Goal: Transaction & Acquisition: Purchase product/service

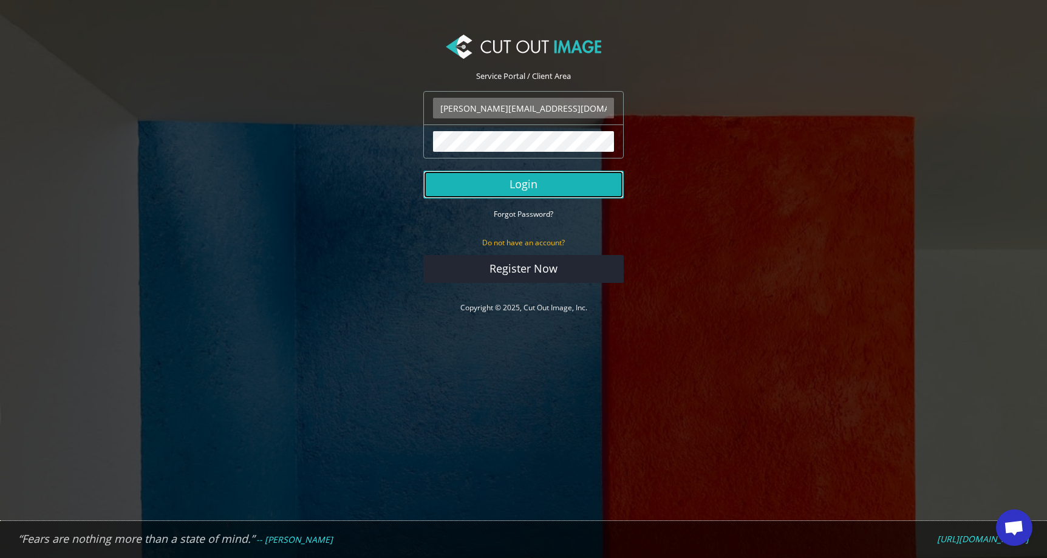
click at [549, 187] on button "Login" at bounding box center [523, 185] width 200 height 28
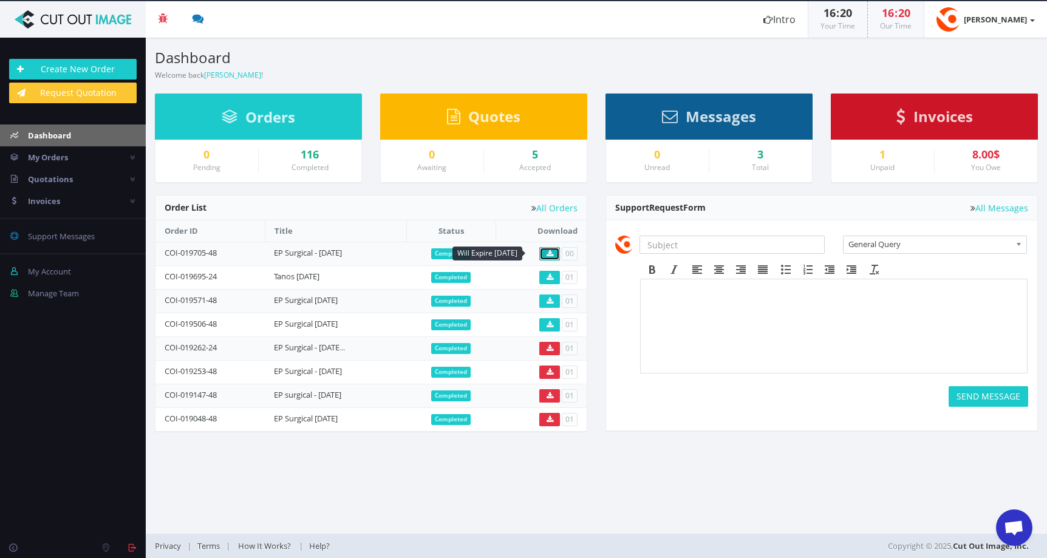
click at [550, 254] on icon at bounding box center [550, 253] width 7 height 7
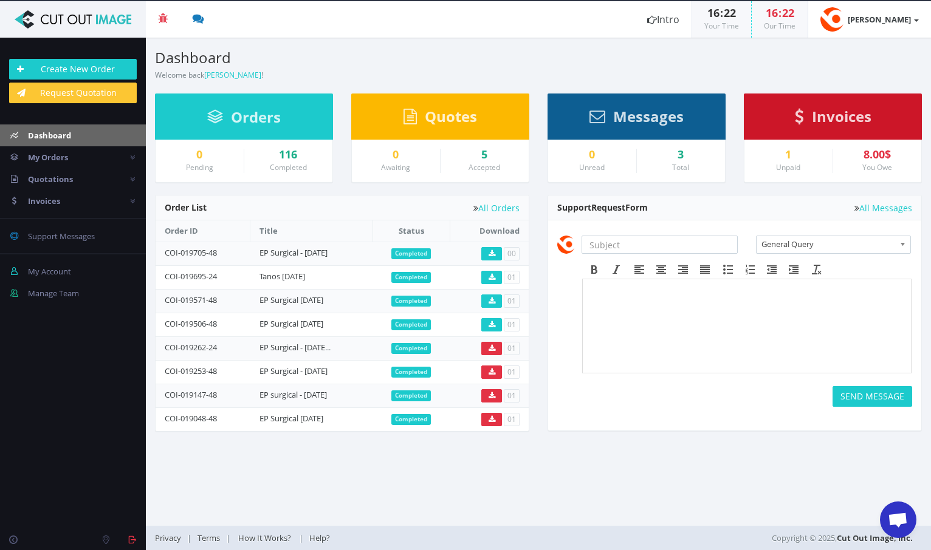
click at [837, 129] on div "Invoices" at bounding box center [833, 117] width 178 height 46
click at [831, 114] on span "Invoices" at bounding box center [842, 116] width 60 height 20
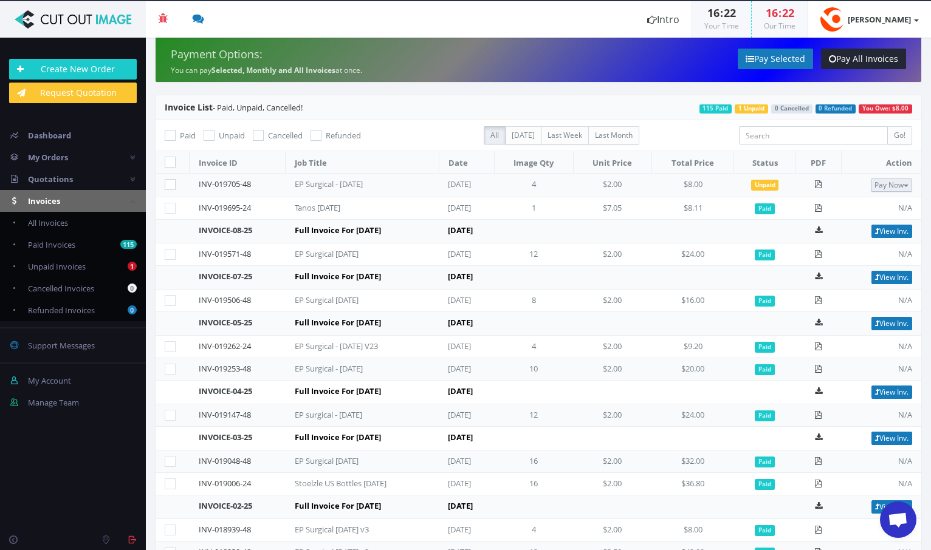
click at [888, 182] on button "Pay Now" at bounding box center [891, 185] width 41 height 13
click at [863, 218] on span "Credit Card" at bounding box center [860, 224] width 47 height 12
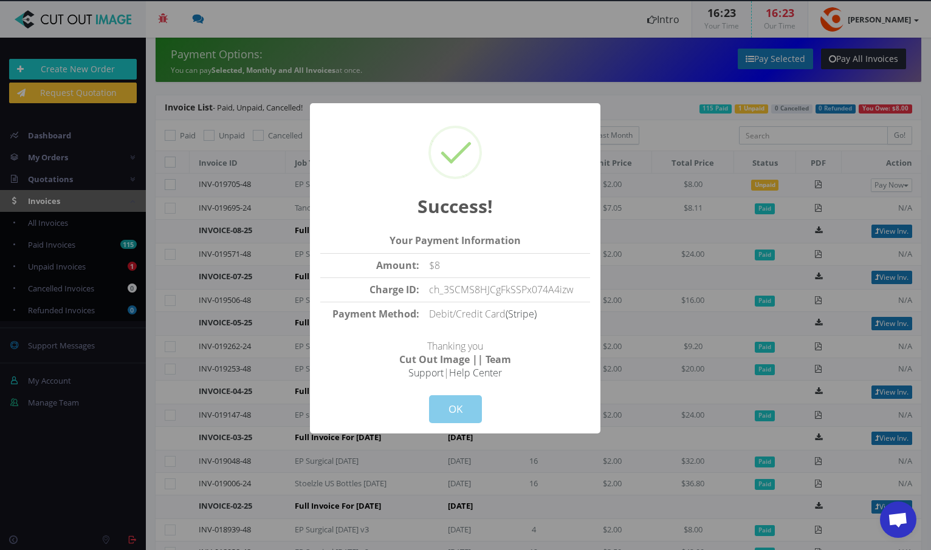
click at [455, 415] on button "OK" at bounding box center [455, 410] width 53 height 28
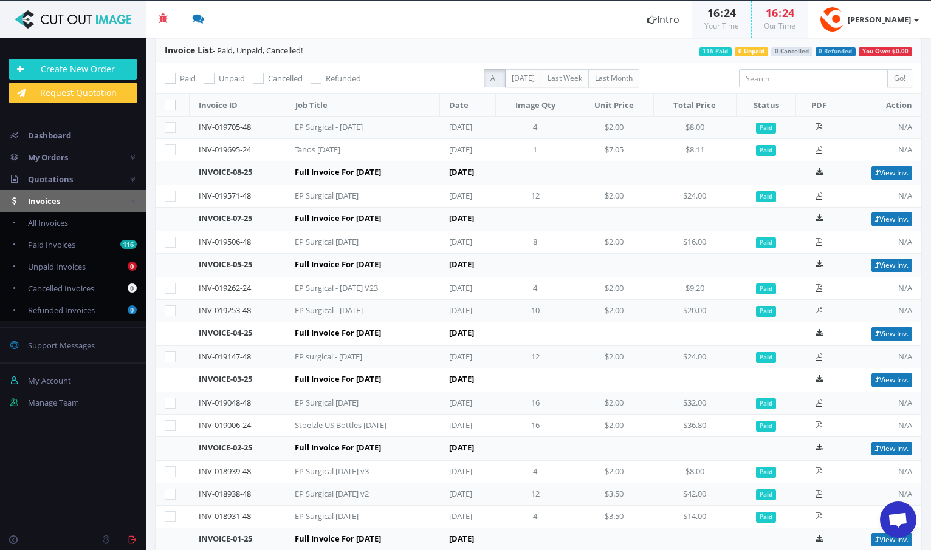
click at [823, 126] on icon at bounding box center [819, 127] width 8 height 8
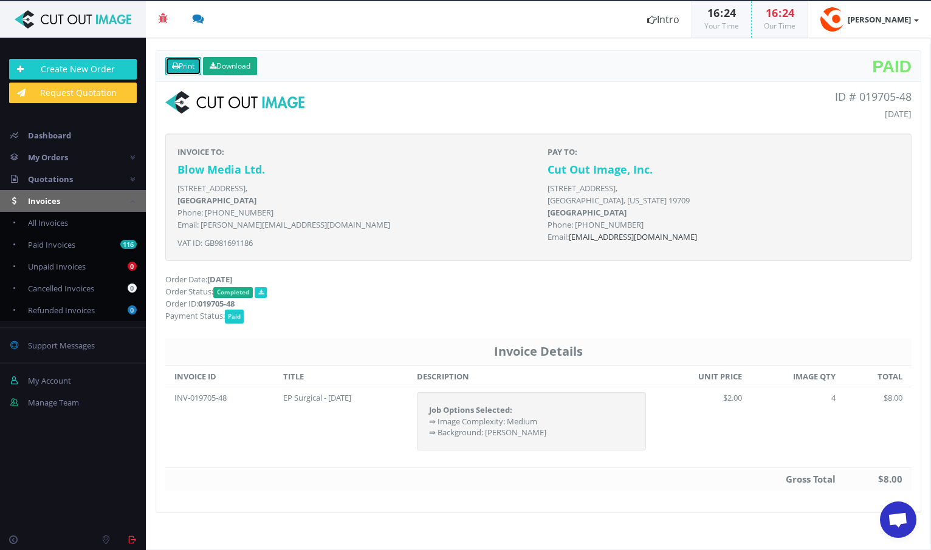
click at [189, 63] on link "Print" at bounding box center [183, 66] width 36 height 18
